Goal: Check status: Check status

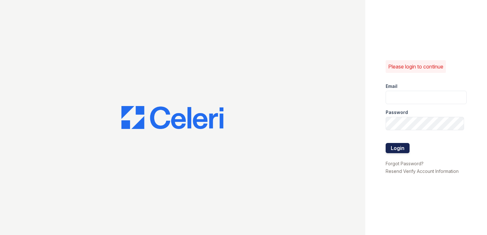
type input "springparc.pm@cafmanagement.com"
click at [408, 146] on button "Login" at bounding box center [398, 148] width 24 height 10
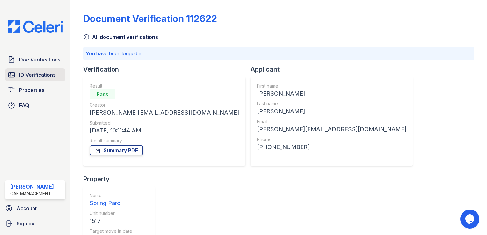
click at [50, 76] on span "ID Verifications" at bounding box center [37, 75] width 36 height 8
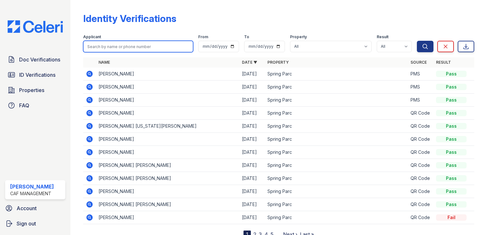
drag, startPoint x: 98, startPoint y: 47, endPoint x: 103, endPoint y: 44, distance: 6.0
click at [98, 47] on input "search" at bounding box center [138, 46] width 110 height 11
type input "[PERSON_NAME]"
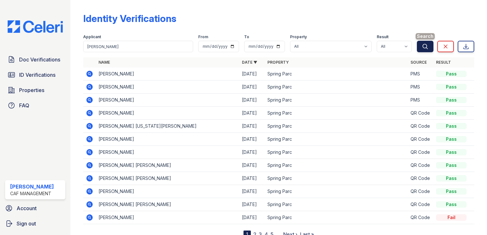
click at [422, 47] on icon "submit" at bounding box center [425, 46] width 6 height 6
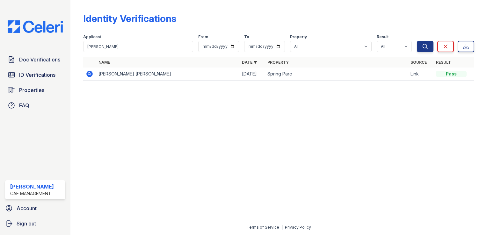
click at [128, 73] on td "[PERSON_NAME] [PERSON_NAME]" at bounding box center [167, 74] width 143 height 13
click at [92, 71] on icon at bounding box center [90, 74] width 8 height 8
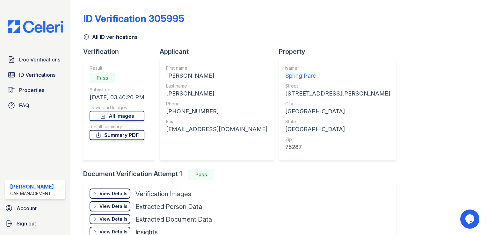
click at [110, 134] on link "Summary PDF" at bounding box center [117, 135] width 55 height 10
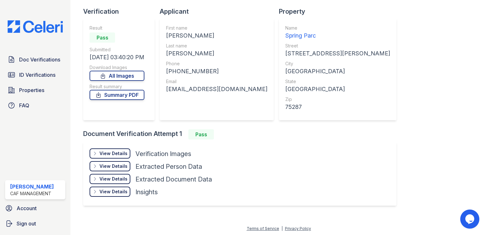
click at [112, 155] on div "View Details" at bounding box center [114, 154] width 28 height 6
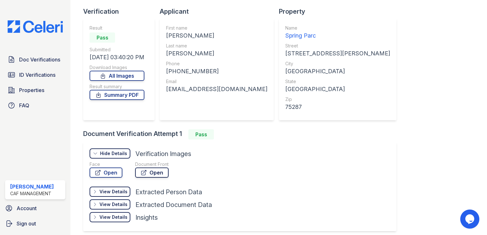
click at [143, 170] on icon at bounding box center [144, 173] width 6 height 6
click at [31, 62] on span "Doc Verifications" at bounding box center [39, 60] width 41 height 8
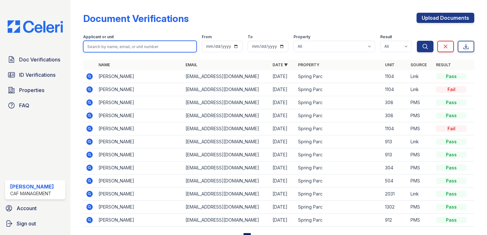
click at [137, 44] on input "search" at bounding box center [140, 46] width 114 height 11
type input "Rushing"
click at [417, 41] on button "Search" at bounding box center [425, 46] width 17 height 11
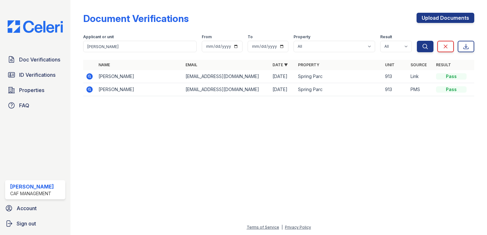
click at [93, 89] on icon at bounding box center [90, 90] width 8 height 8
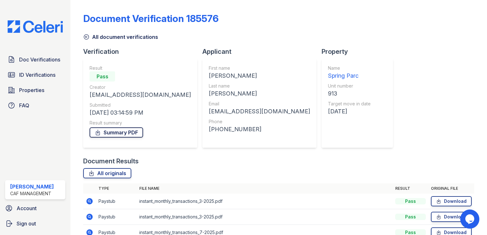
click at [121, 131] on link "Summary PDF" at bounding box center [117, 133] width 54 height 10
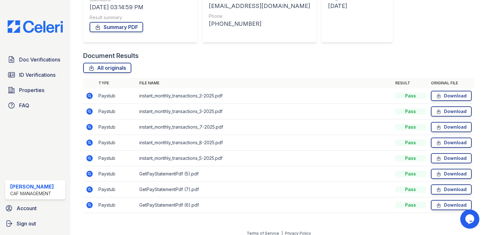
scroll to position [111, 0]
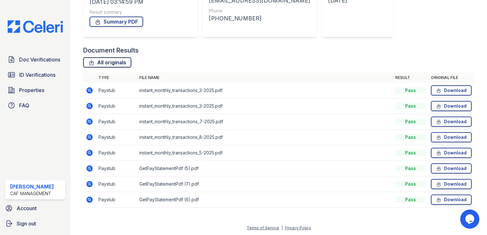
click at [110, 64] on link "All originals" at bounding box center [107, 62] width 48 height 10
click at [271, 56] on div "Document Results All originals Type File name Result Original file Paystub inst…" at bounding box center [278, 130] width 391 height 168
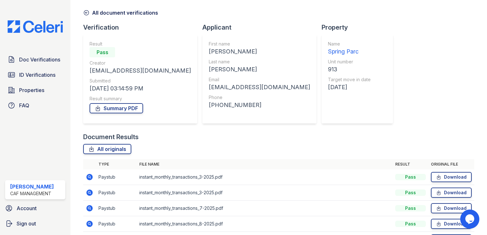
scroll to position [0, 0]
